Goal: Information Seeking & Learning: Learn about a topic

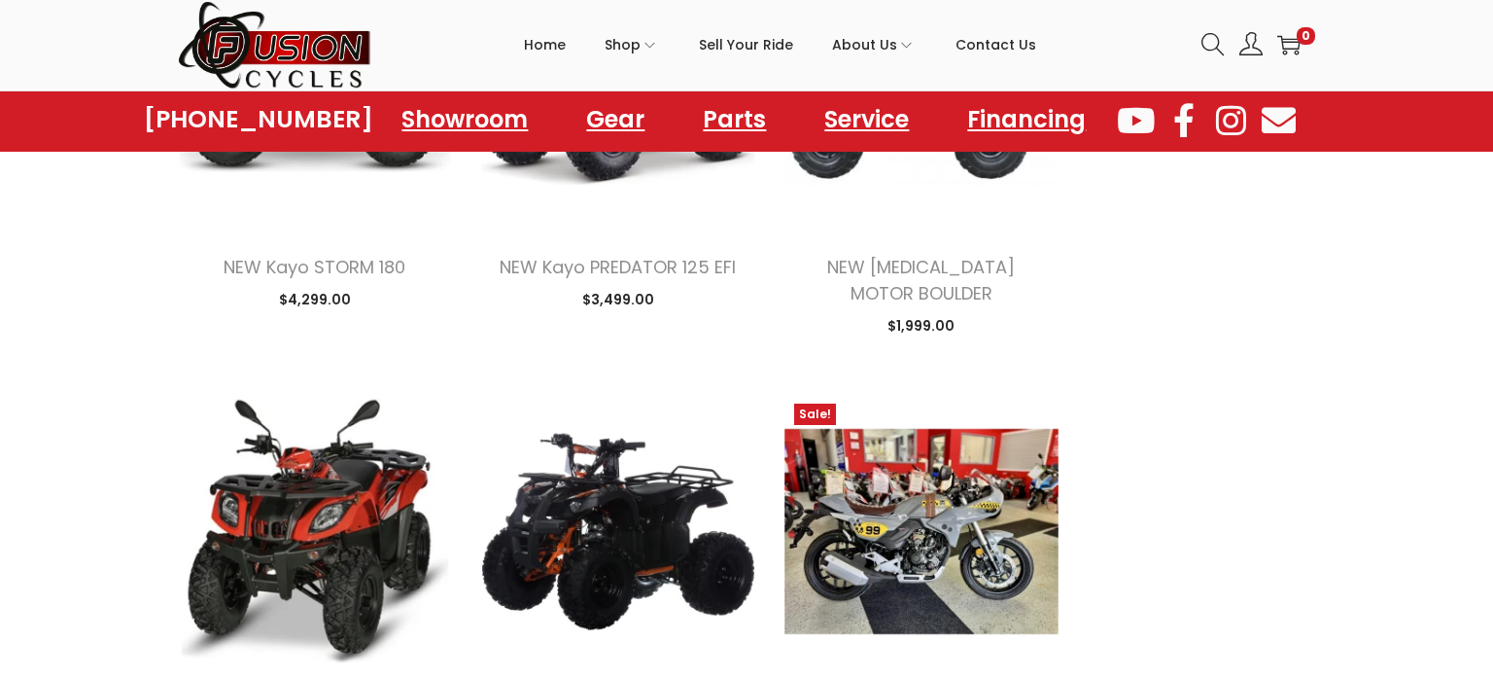
scroll to position [8514, 0]
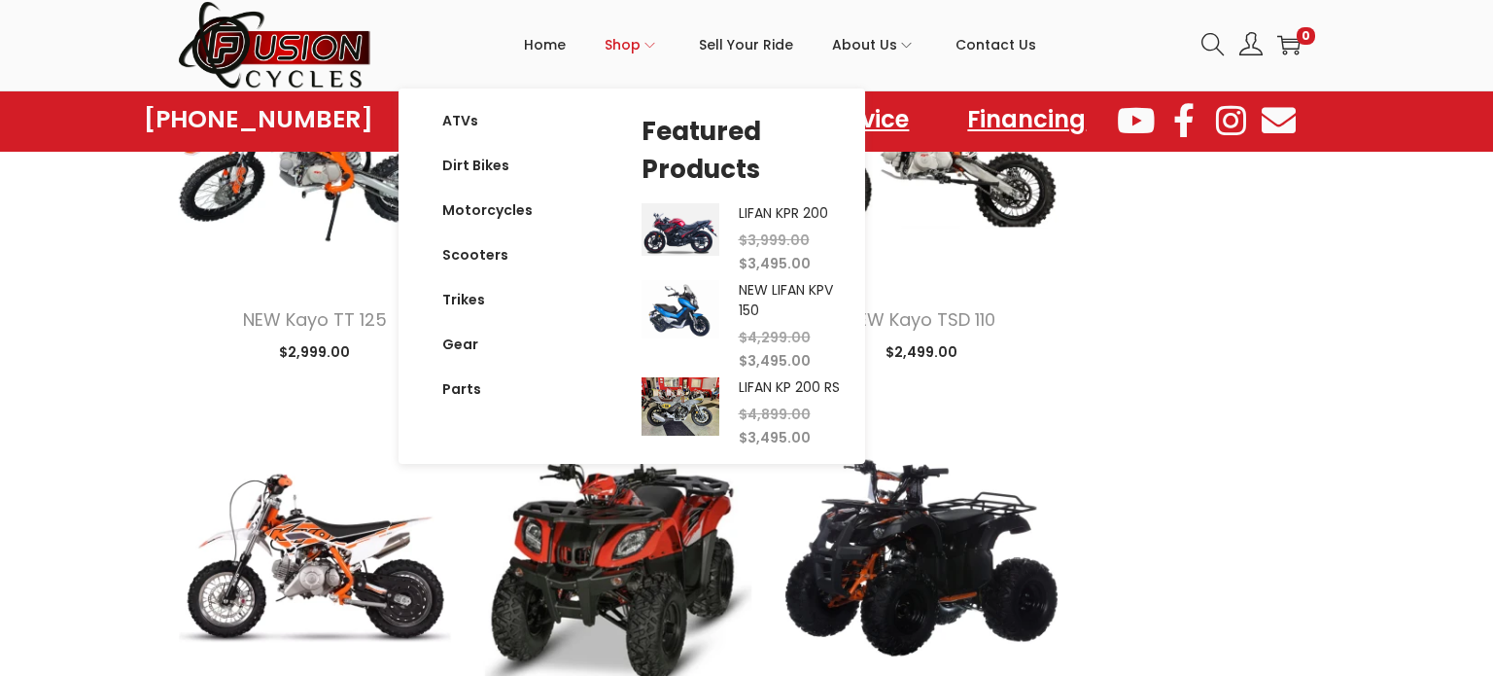
scroll to position [11042, 0]
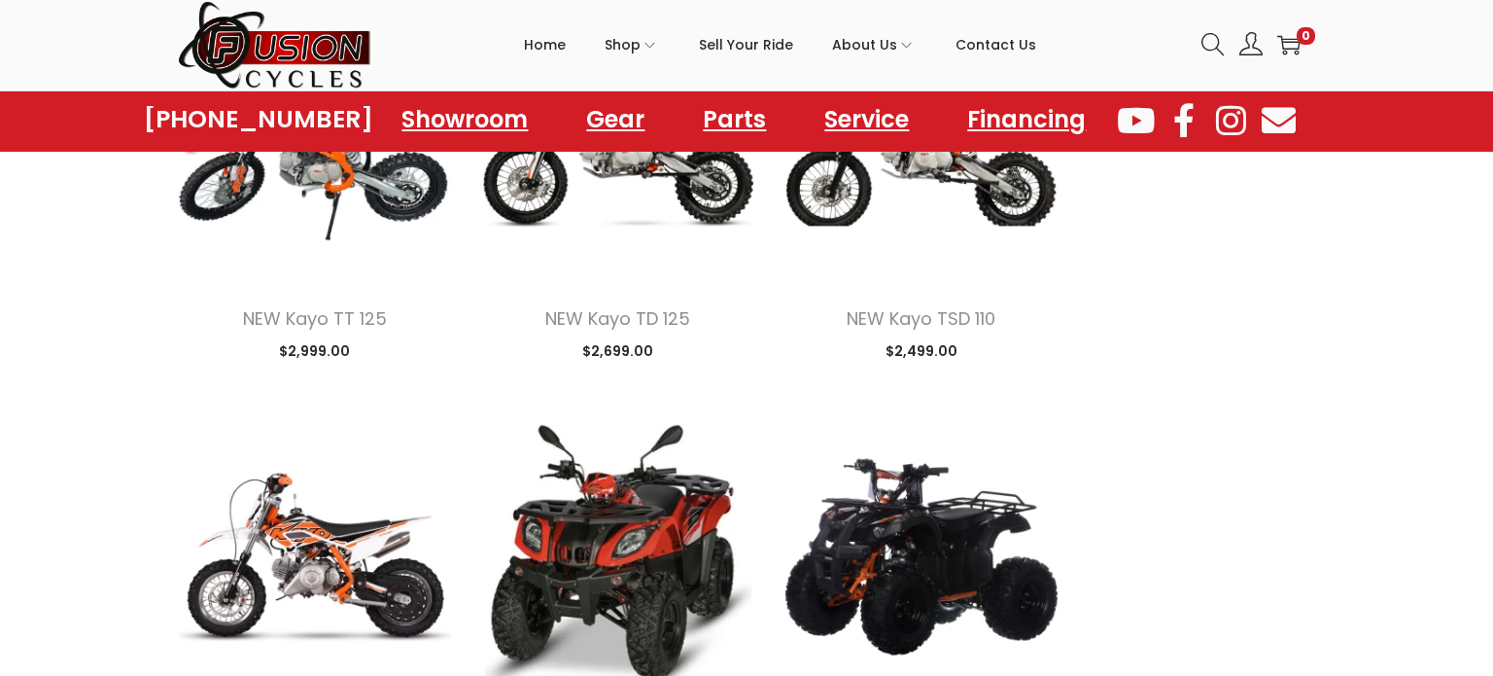
scroll to position [8514, 0]
